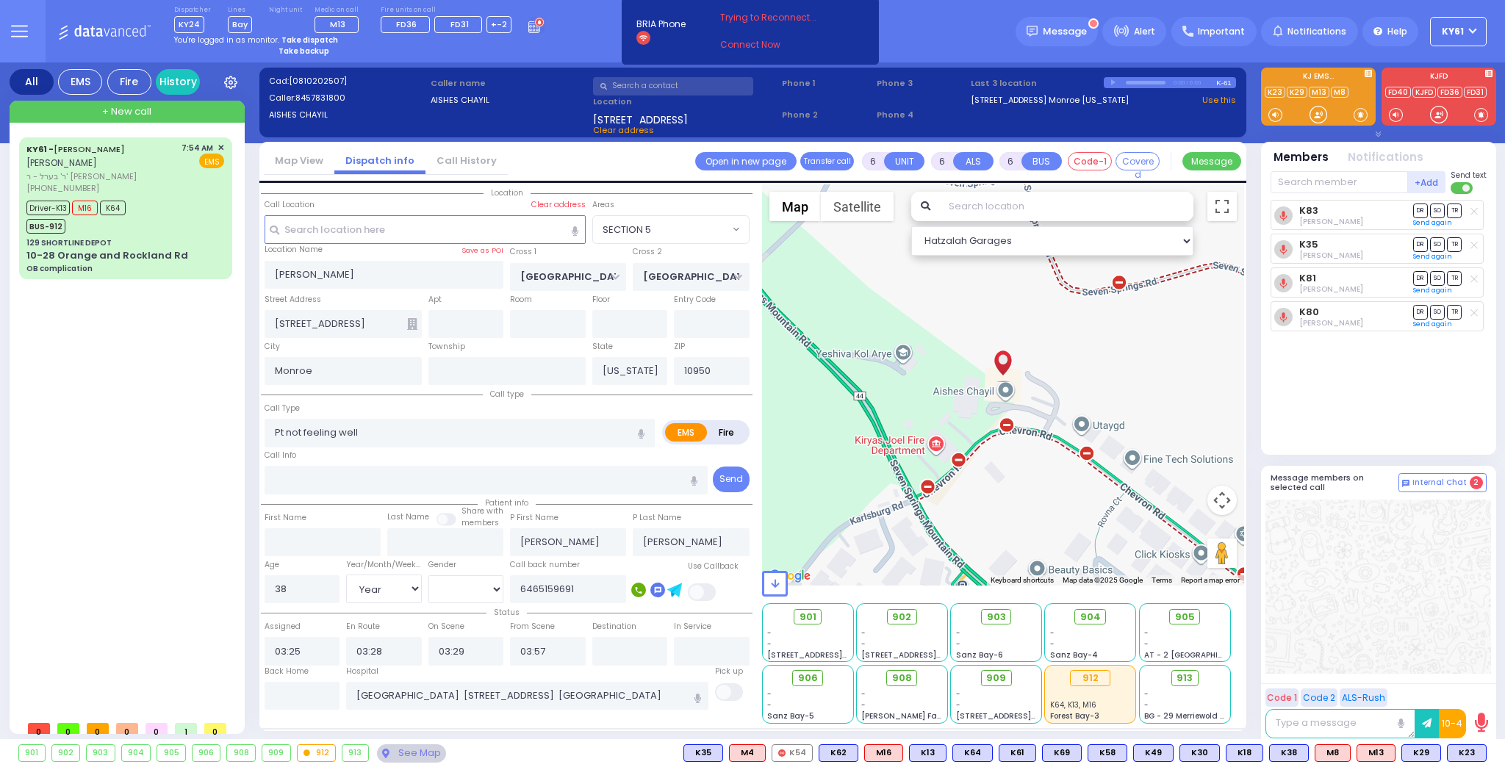
select select "SECTION 5"
select select "Year"
select select "[DEMOGRAPHIC_DATA]"
click at [196, 204] on div "Driver-K13 M16 K64 BUS-912" at bounding box center [125, 215] width 198 height 37
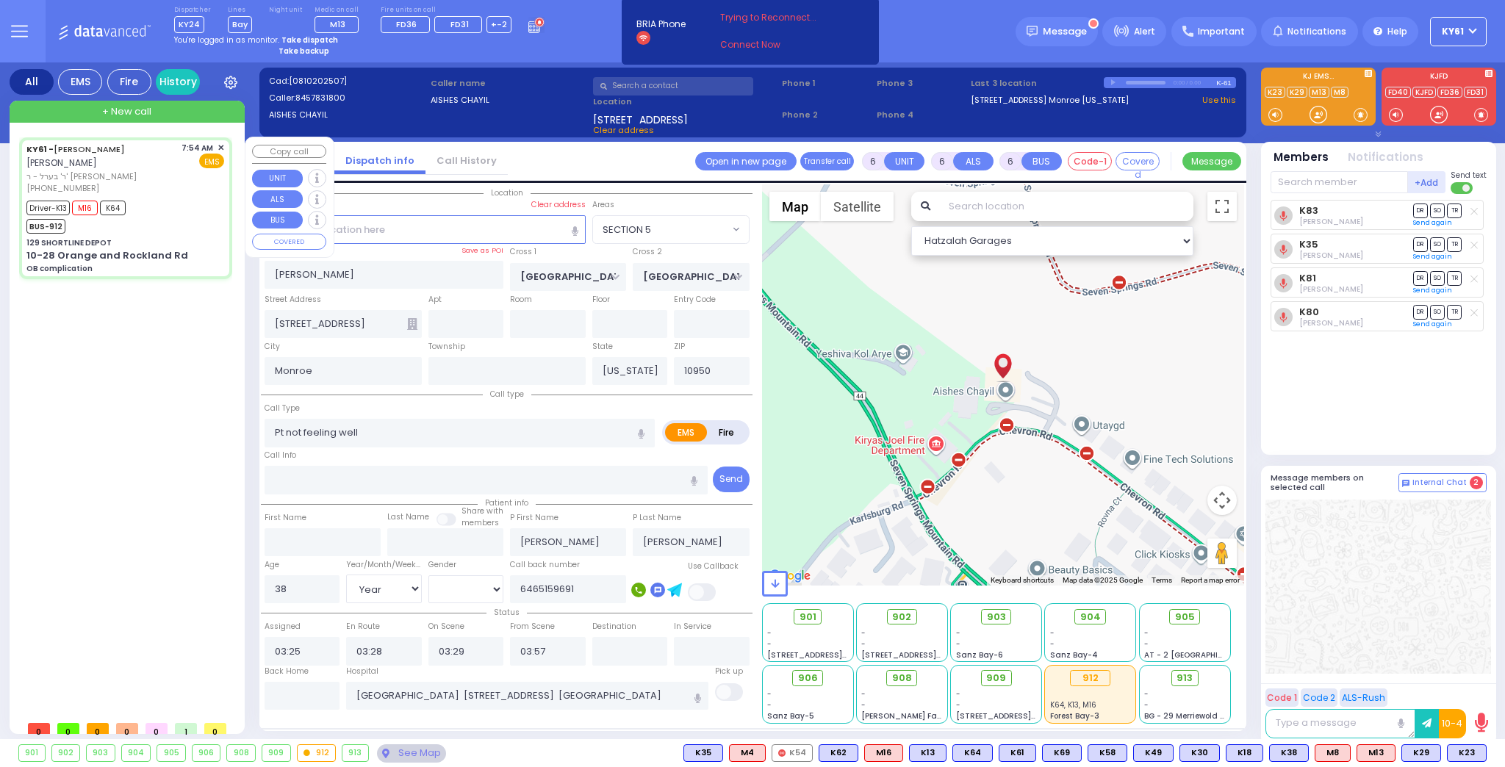
select select
type input "OB complication"
radio input "true"
type input "ARON ZEV"
type input "POLACHECK"
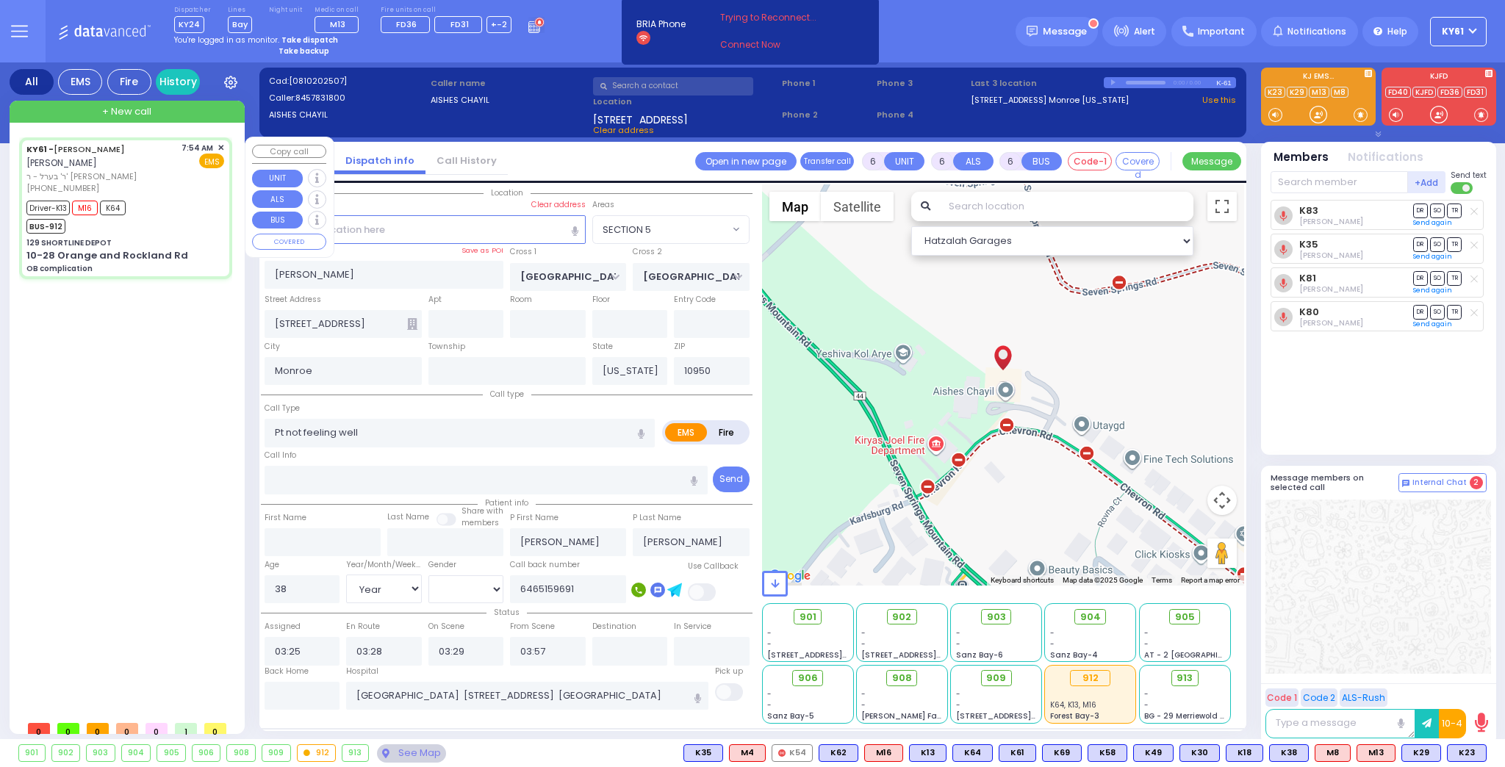
type input "Iliovits"
type input "37"
select select "Year"
select select "[DEMOGRAPHIC_DATA]"
type input "07:54"
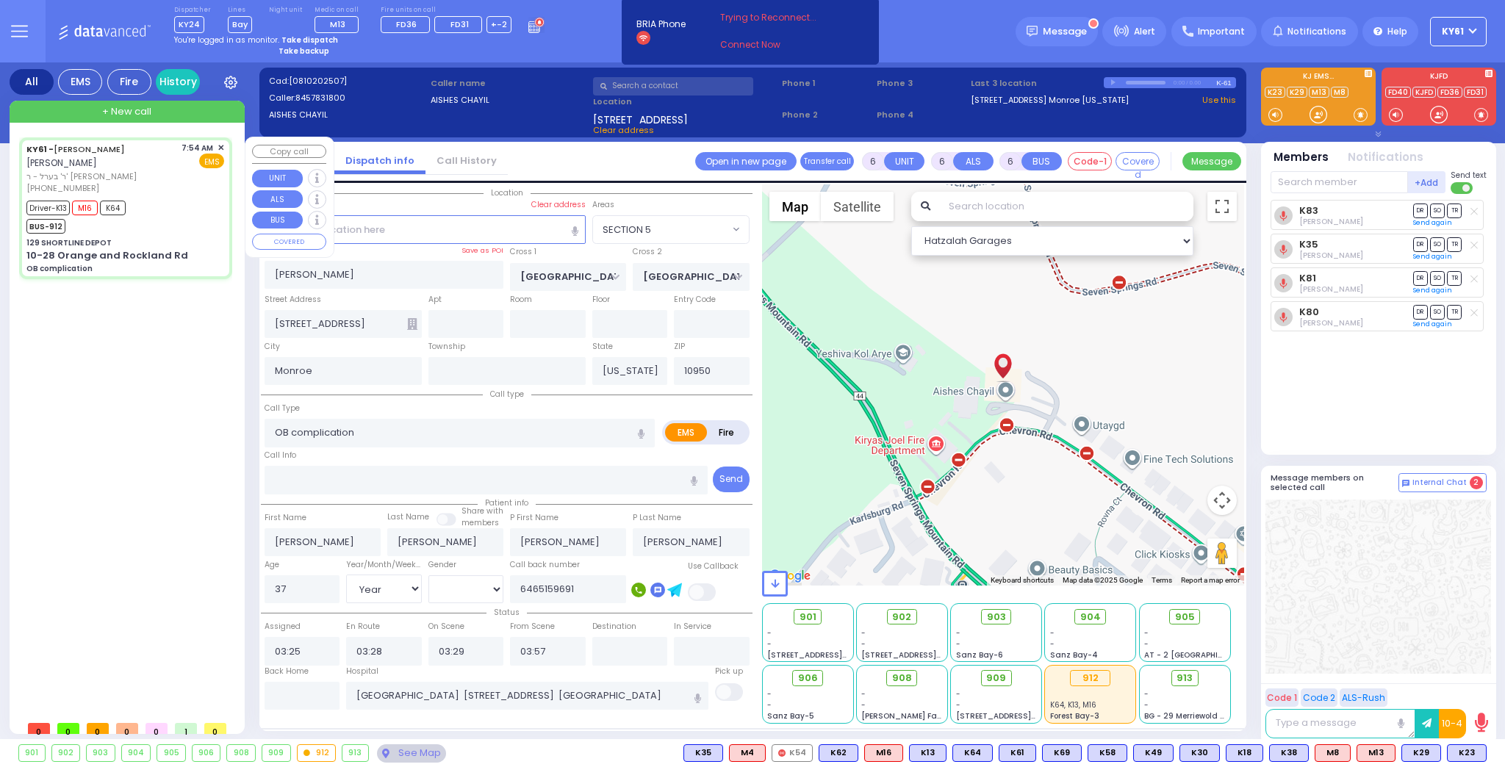
type input "07:56"
type input "08:13"
type input "08:25"
type input "Mount Sinai West - Roosevelt Hospital Center"
select select "Hatzalah Garages"
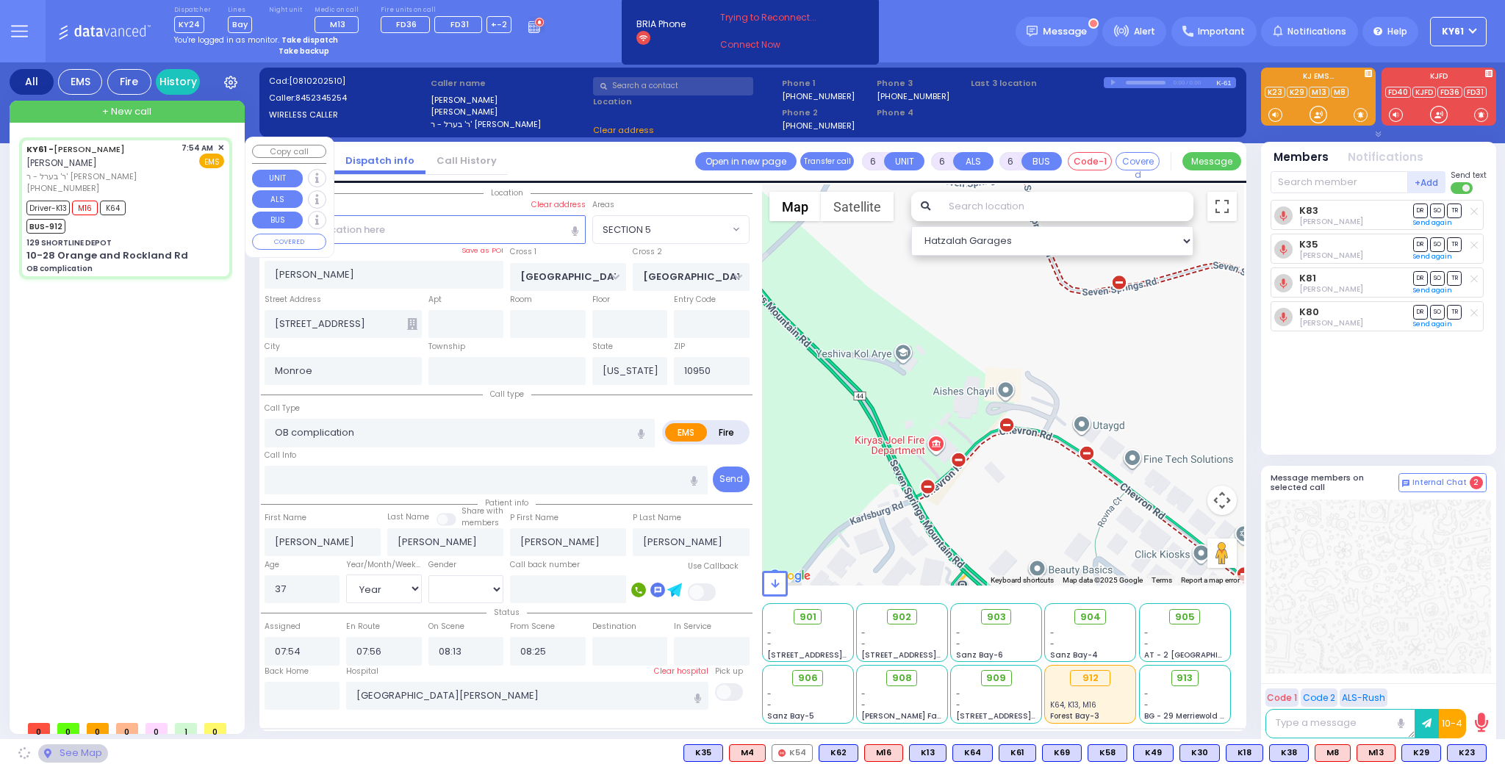
type input "129 SHORTLINE DEPOT"
type input "10-28 Orange and Rockland Rd"
